Goal: Check status

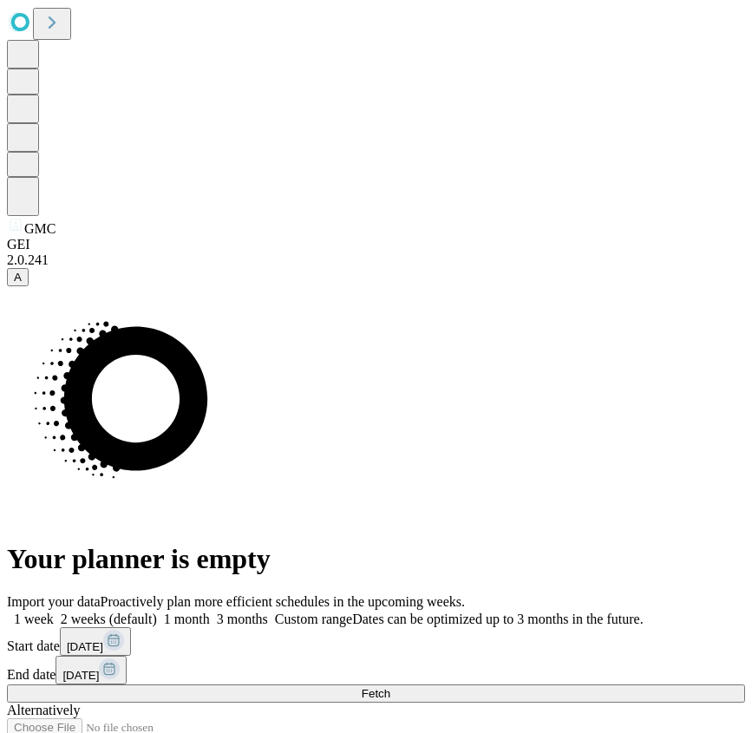
click at [390, 687] on span "Fetch" at bounding box center [376, 693] width 29 height 13
